Goal: Obtain resource: Download file/media

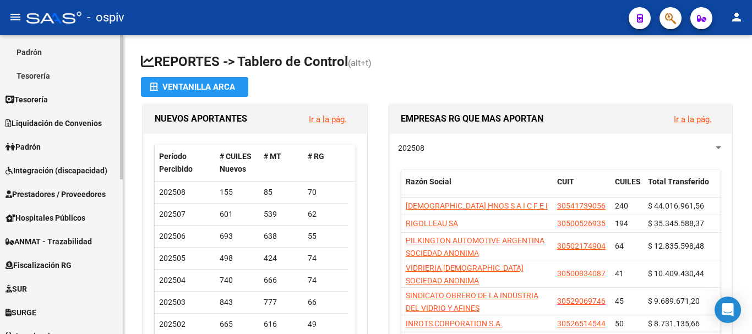
scroll to position [275, 0]
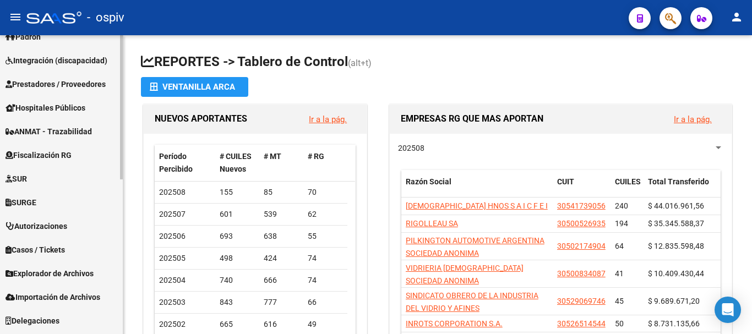
click at [43, 268] on span "Explorador de Archivos" at bounding box center [50, 273] width 88 height 12
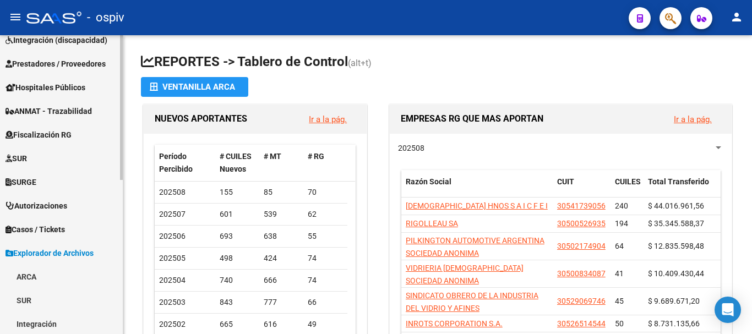
scroll to position [109, 0]
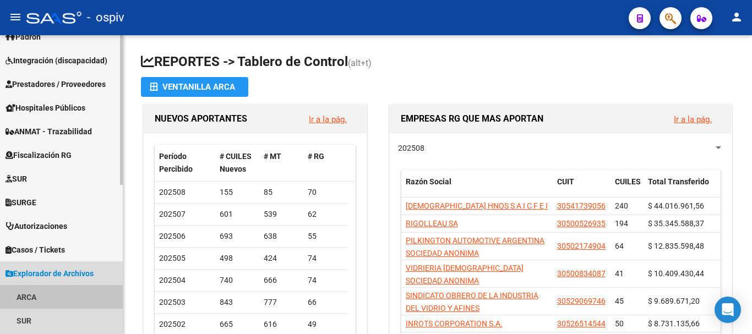
click at [26, 292] on link "ARCA" at bounding box center [61, 297] width 123 height 24
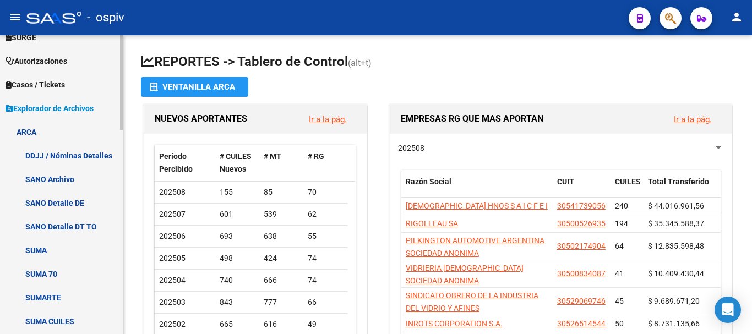
scroll to position [385, 0]
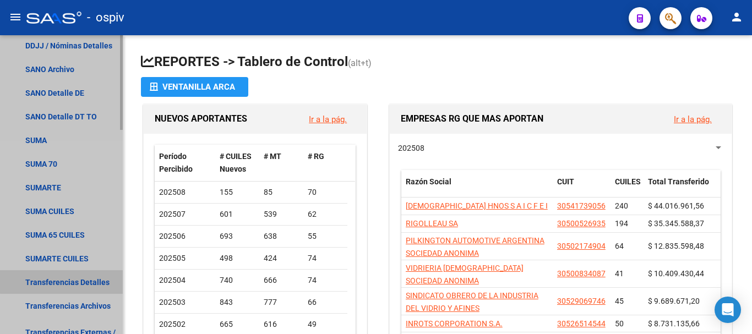
click at [72, 281] on link "Transferencias Detalles" at bounding box center [61, 282] width 123 height 24
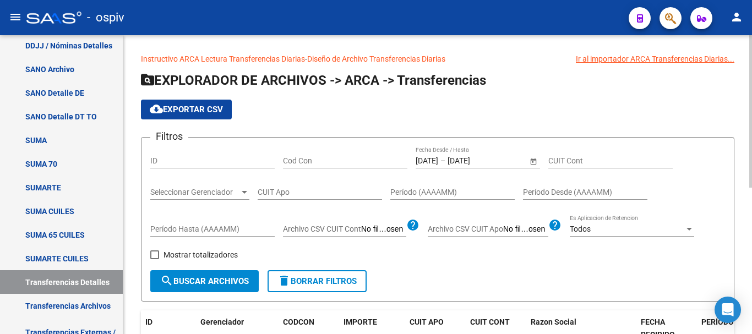
click at [462, 161] on input "[DATE]" at bounding box center [474, 160] width 54 height 9
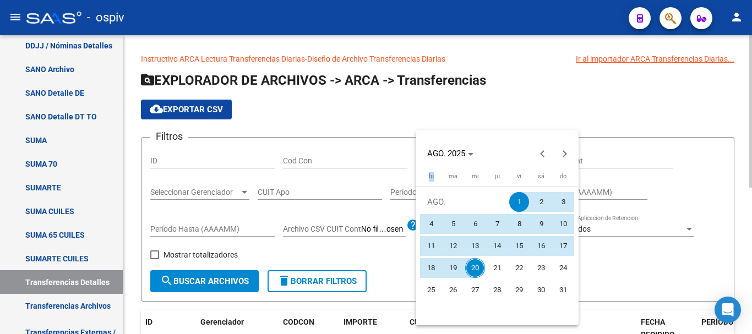
click at [462, 161] on mat-calendar "[DATE] [DATE] [DATE] [PERSON_NAME][DATE] ma [DATE] mi [DATE] [PERSON_NAME][DATE…" at bounding box center [496, 227] width 163 height 195
click at [474, 266] on span "20" at bounding box center [475, 268] width 20 height 20
type input "[DATE]"
click at [474, 266] on span "20" at bounding box center [475, 268] width 20 height 20
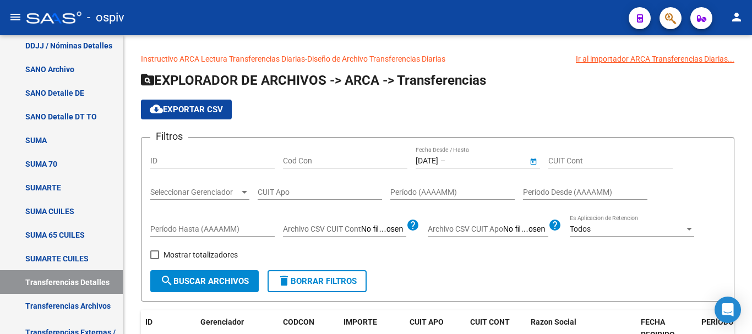
type input "[DATE]"
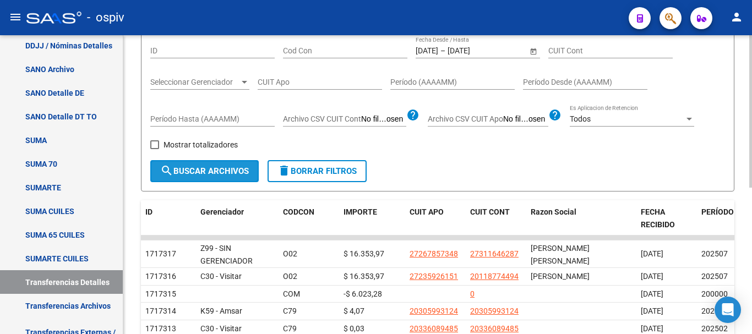
click at [199, 171] on span "search Buscar Archivos" at bounding box center [204, 171] width 89 height 10
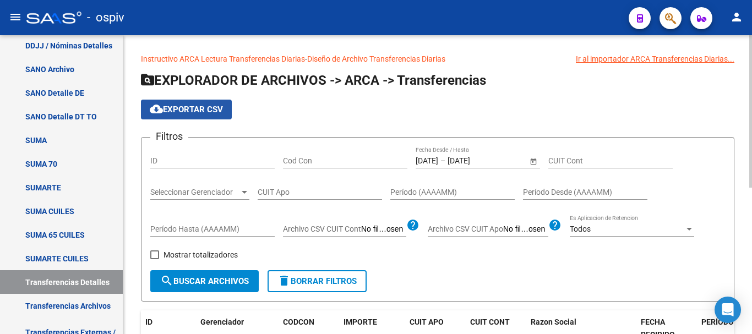
click at [169, 109] on span "cloud_download Exportar CSV" at bounding box center [186, 110] width 73 height 10
click at [319, 117] on div "cloud_download Exportar CSV" at bounding box center [437, 110] width 593 height 20
